Goal: Task Accomplishment & Management: Manage account settings

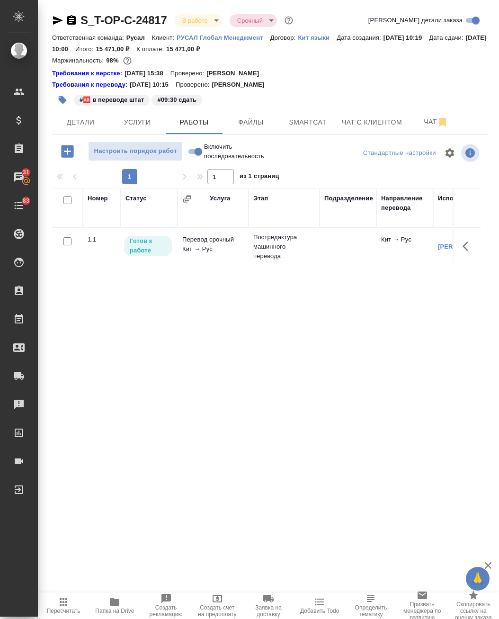
click at [53, 18] on icon "button" at bounding box center [58, 20] width 10 height 9
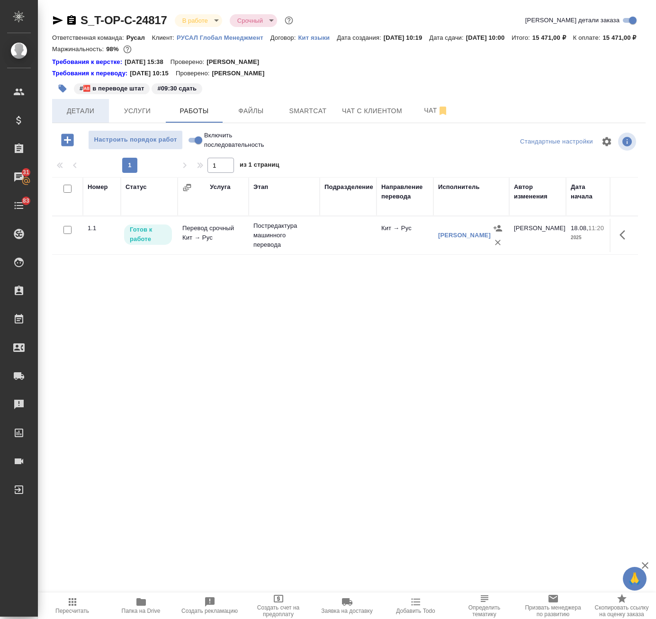
click at [75, 123] on button "Детали" at bounding box center [80, 111] width 57 height 24
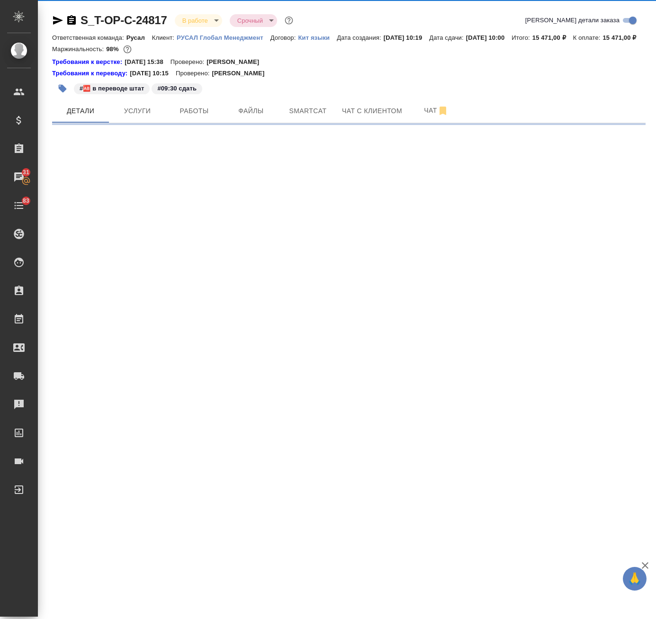
select select "RU"
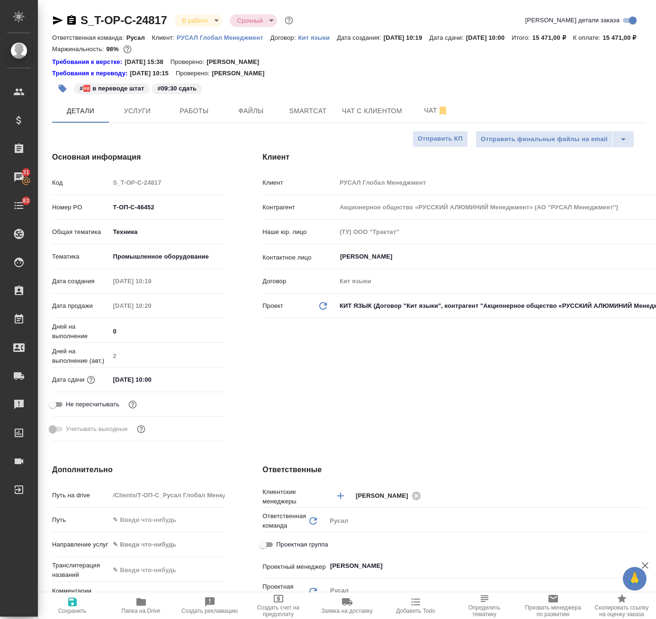
type textarea "x"
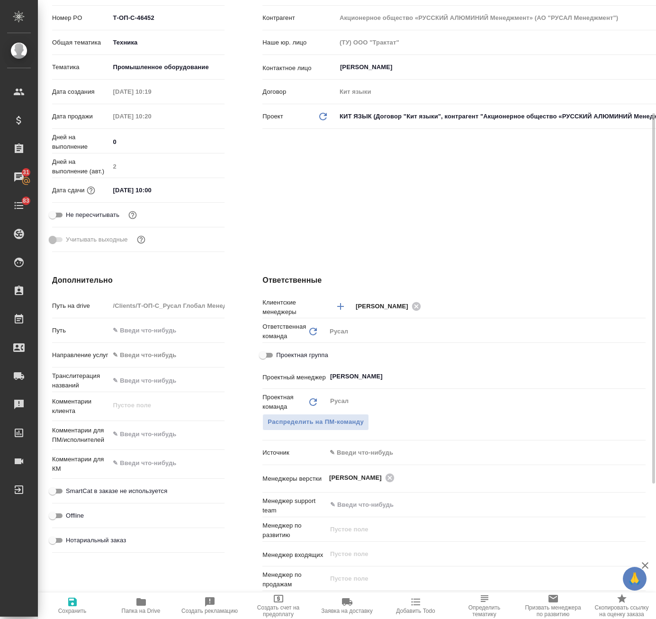
click at [264, 361] on input "Проектная группа" at bounding box center [263, 354] width 34 height 11
checkbox input "true"
type textarea "x"
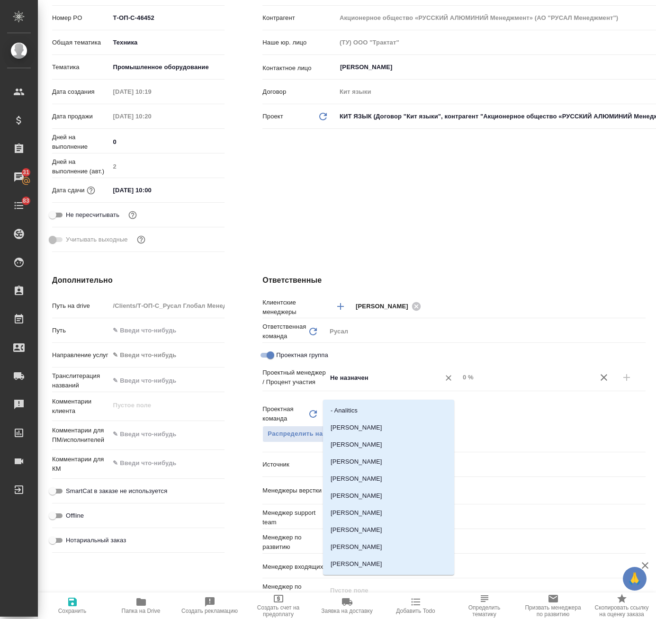
click at [383, 383] on input "Не назначен" at bounding box center [377, 377] width 96 height 11
type input "авд"
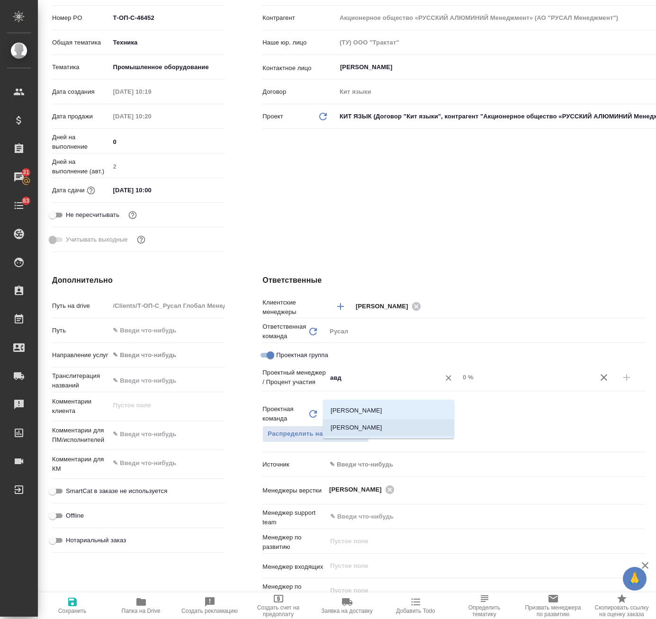
click at [396, 428] on li "[PERSON_NAME]" at bounding box center [388, 427] width 131 height 17
type textarea "x"
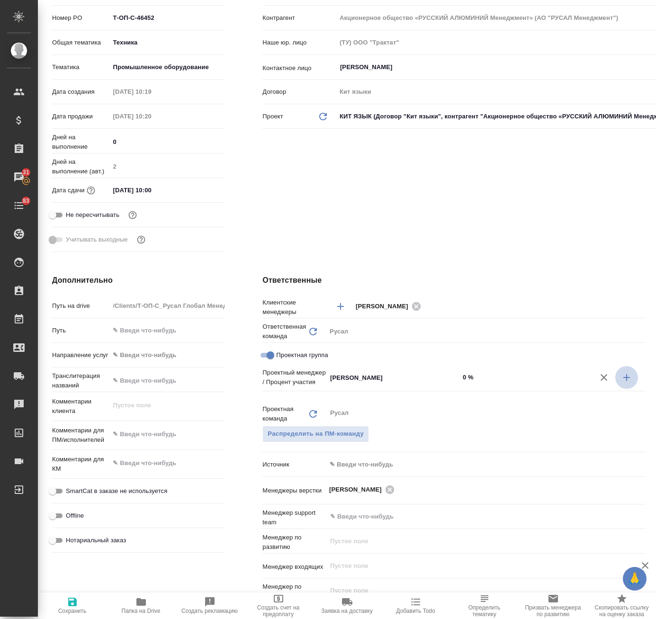
click at [621, 383] on icon "button" at bounding box center [626, 377] width 11 height 11
type textarea "x"
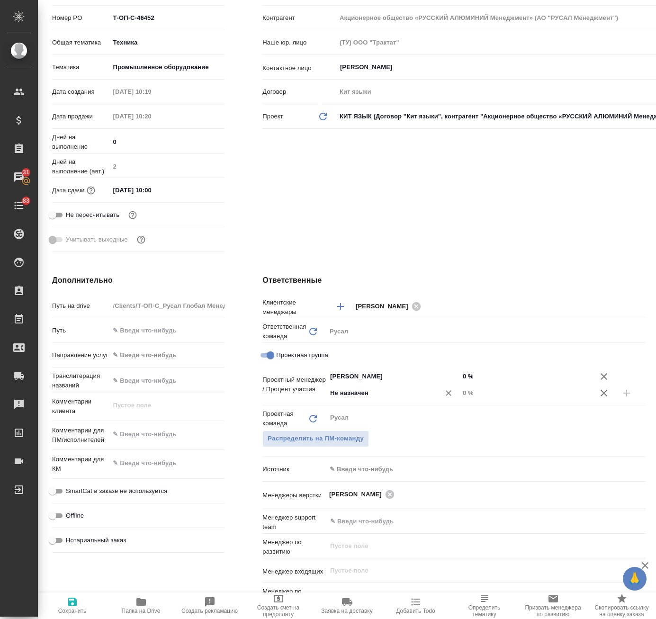
click at [379, 399] on input "Не назначен" at bounding box center [377, 392] width 96 height 11
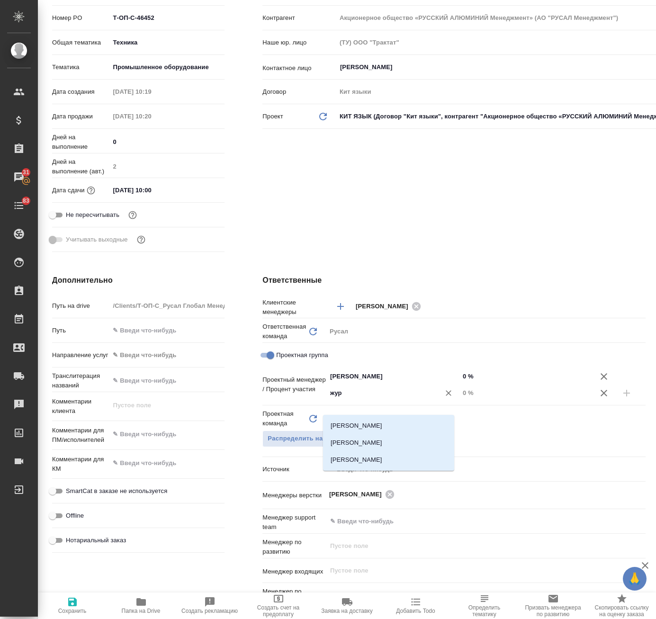
type input "жура"
click at [397, 444] on li "[PERSON_NAME]" at bounding box center [388, 442] width 131 height 17
type textarea "x"
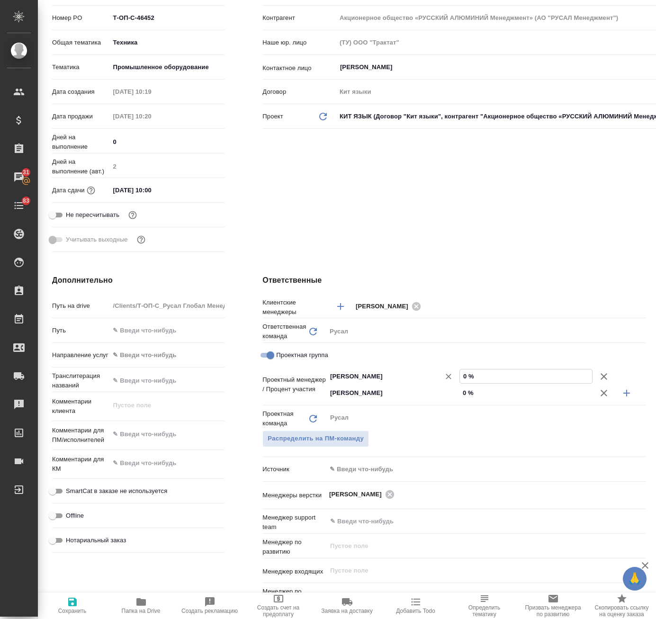
drag, startPoint x: 499, startPoint y: 389, endPoint x: 376, endPoint y: 388, distance: 123.5
click at [384, 384] on div "[PERSON_NAME] ​ 0 %" at bounding box center [485, 376] width 319 height 17
type textarea "x"
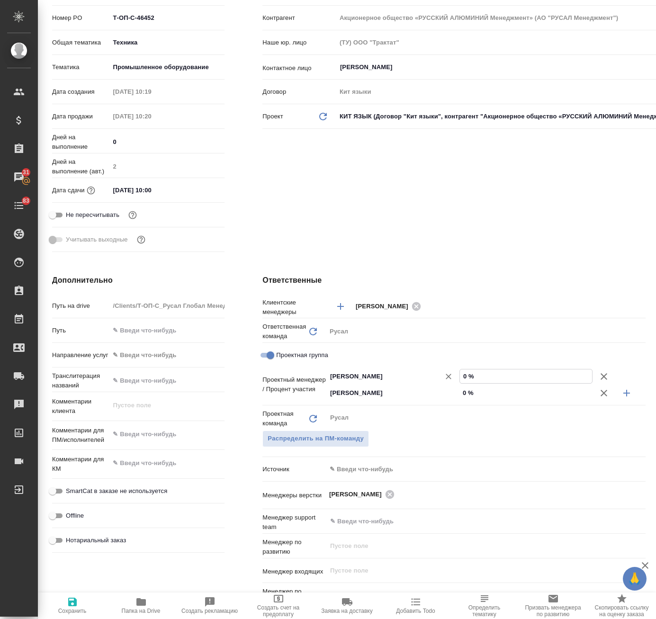
type input "5 %"
type textarea "x"
type input "50 %"
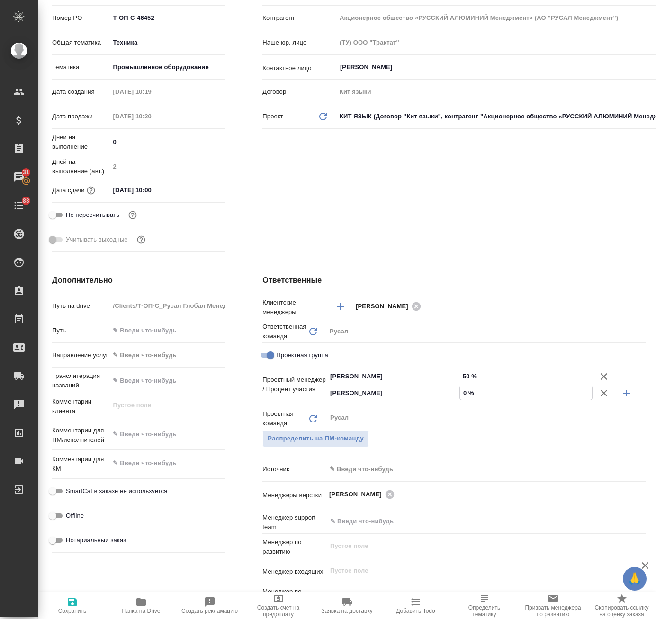
drag, startPoint x: 474, startPoint y: 405, endPoint x: 372, endPoint y: 445, distance: 109.7
click at [426, 401] on div "[PERSON_NAME] ​ 0 %" at bounding box center [485, 392] width 319 height 17
type input "5 %"
type textarea "x"
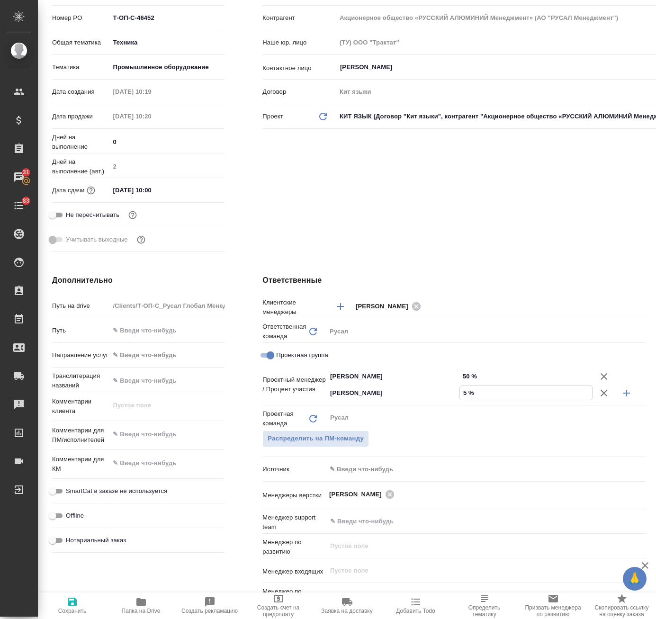
type textarea "x"
type input "0 %"
type textarea "x"
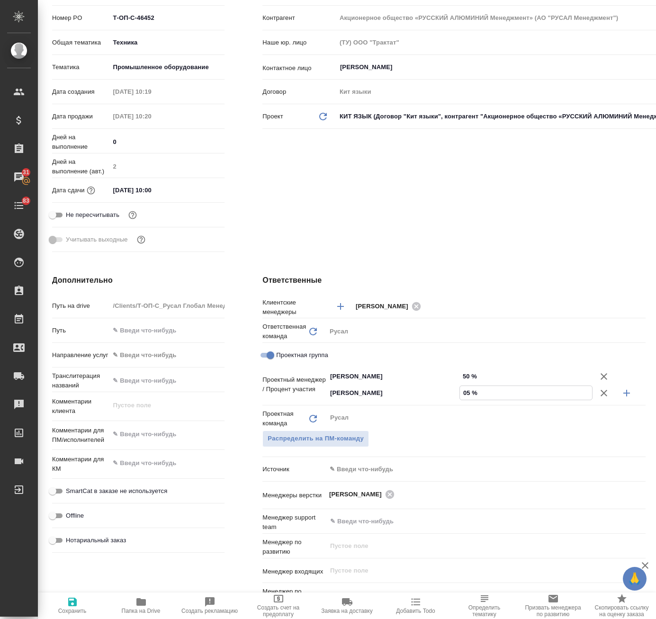
type input "050 %"
type textarea "x"
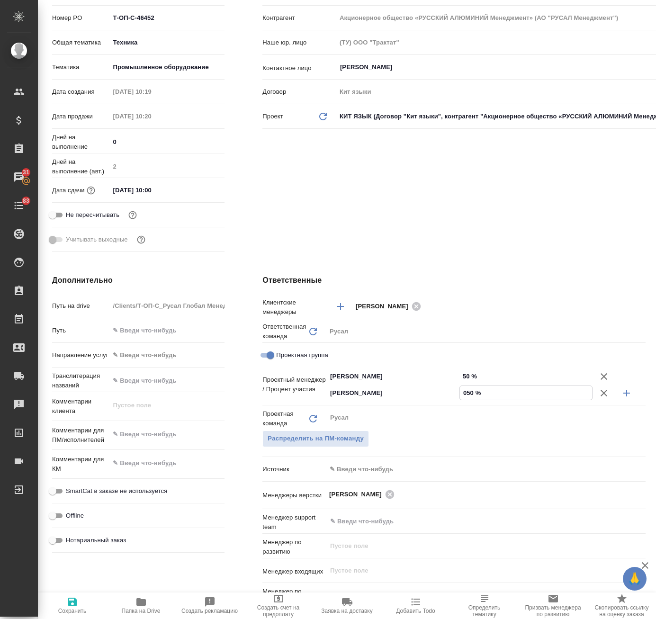
type textarea "x"
type input "50 %"
click at [86, 602] on span "Сохранить" at bounding box center [72, 605] width 57 height 18
type textarea "x"
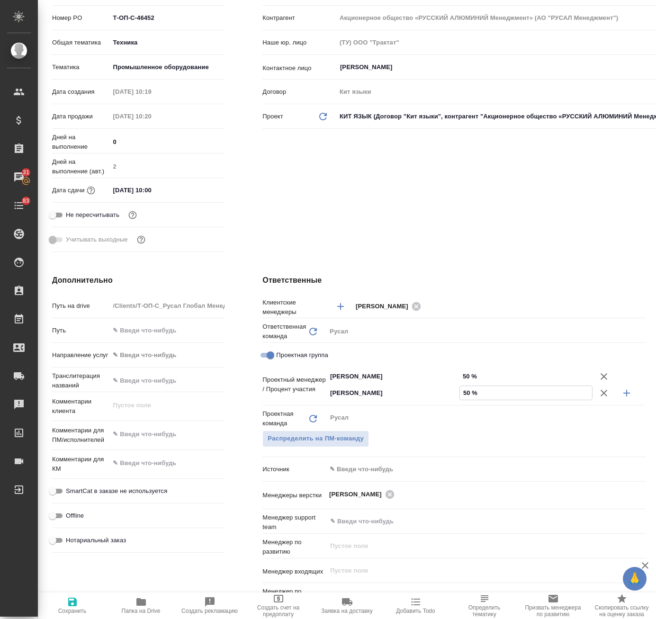
type textarea "x"
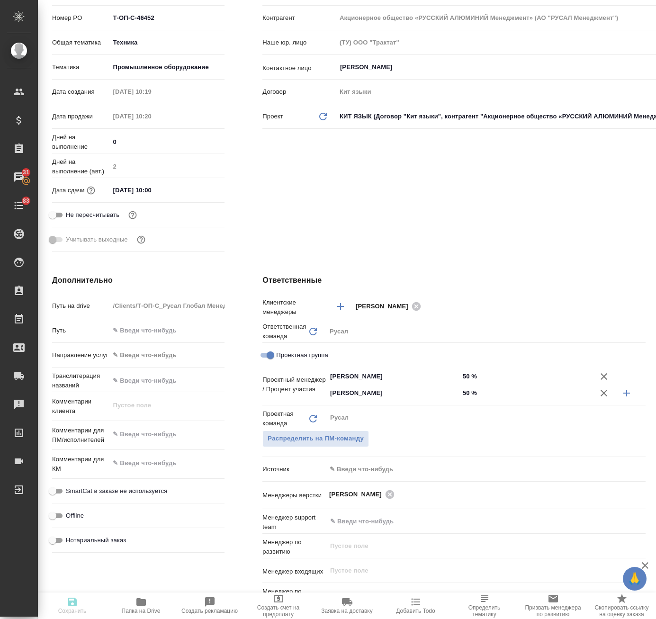
type textarea "x"
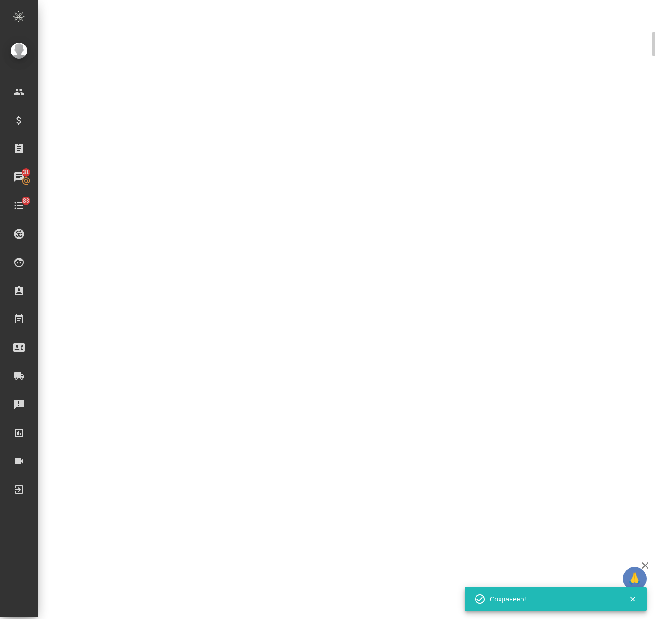
select select "RU"
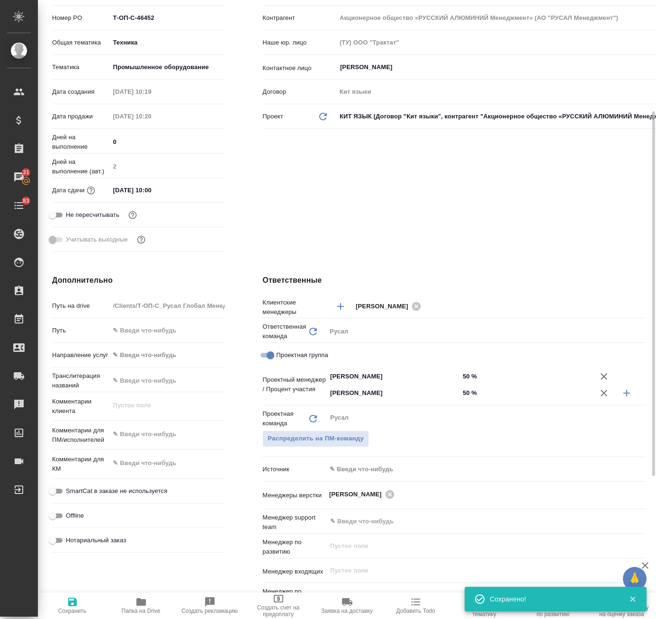
type textarea "x"
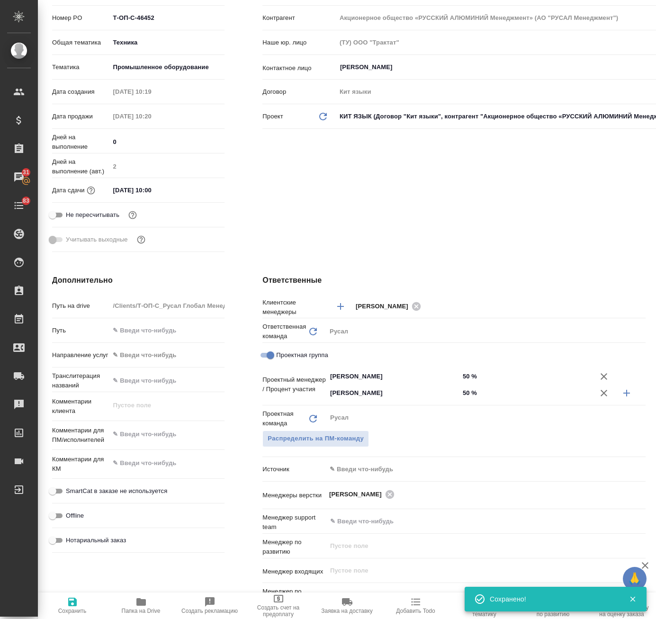
type textarea "x"
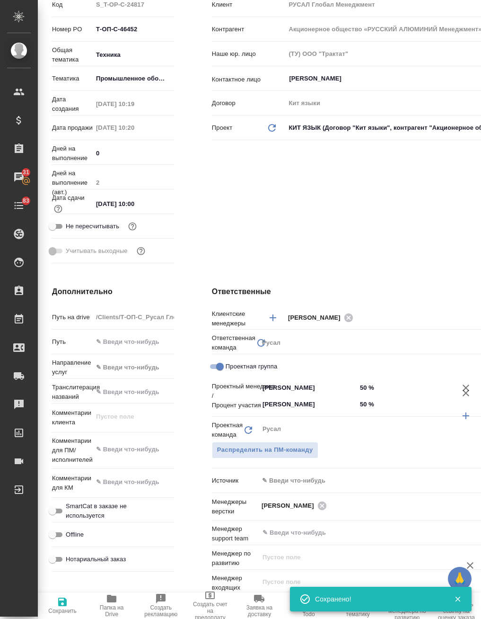
type textarea "x"
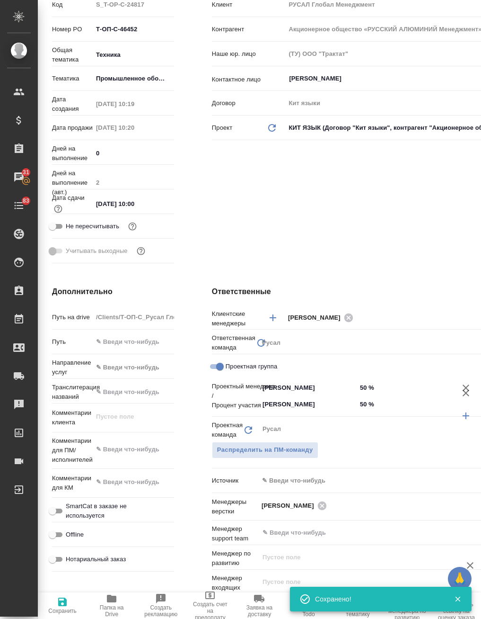
type textarea "x"
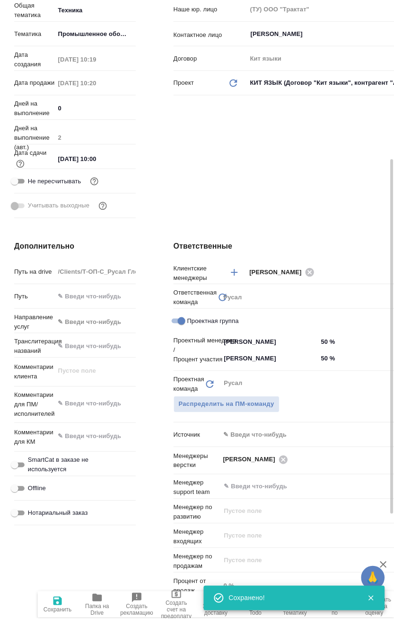
scroll to position [250, 0]
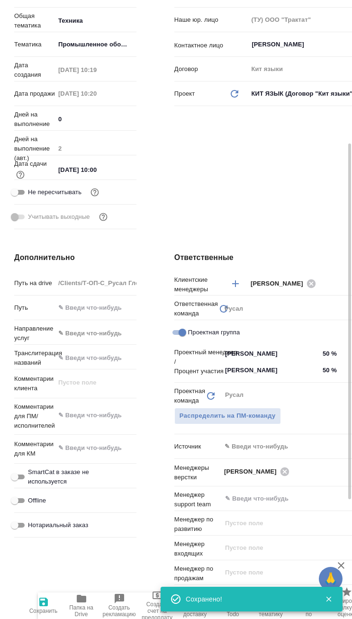
type textarea "x"
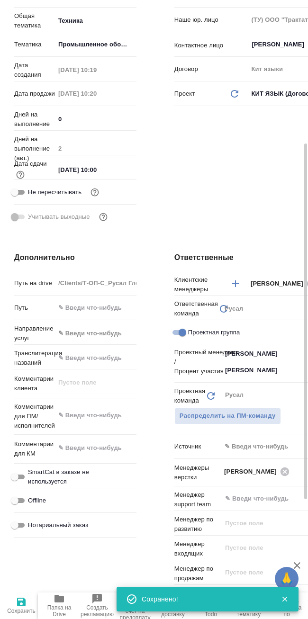
type textarea "x"
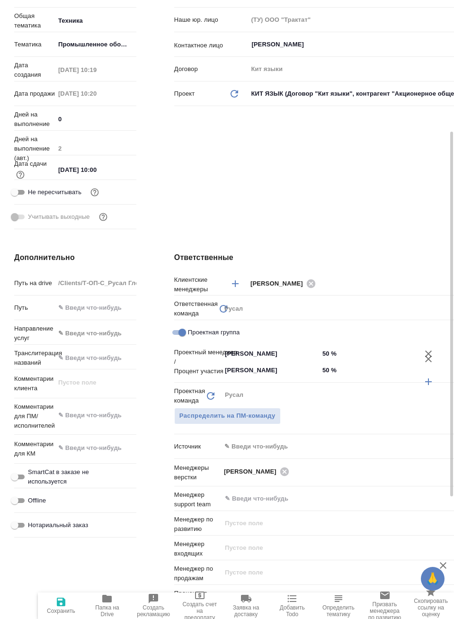
type textarea "x"
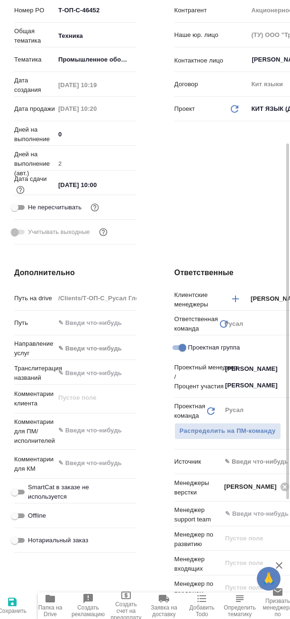
type textarea "x"
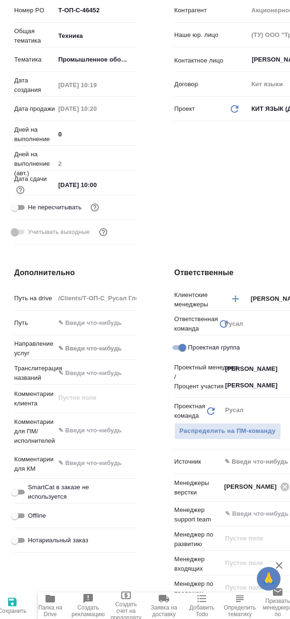
type textarea "x"
